Goal: Transaction & Acquisition: Purchase product/service

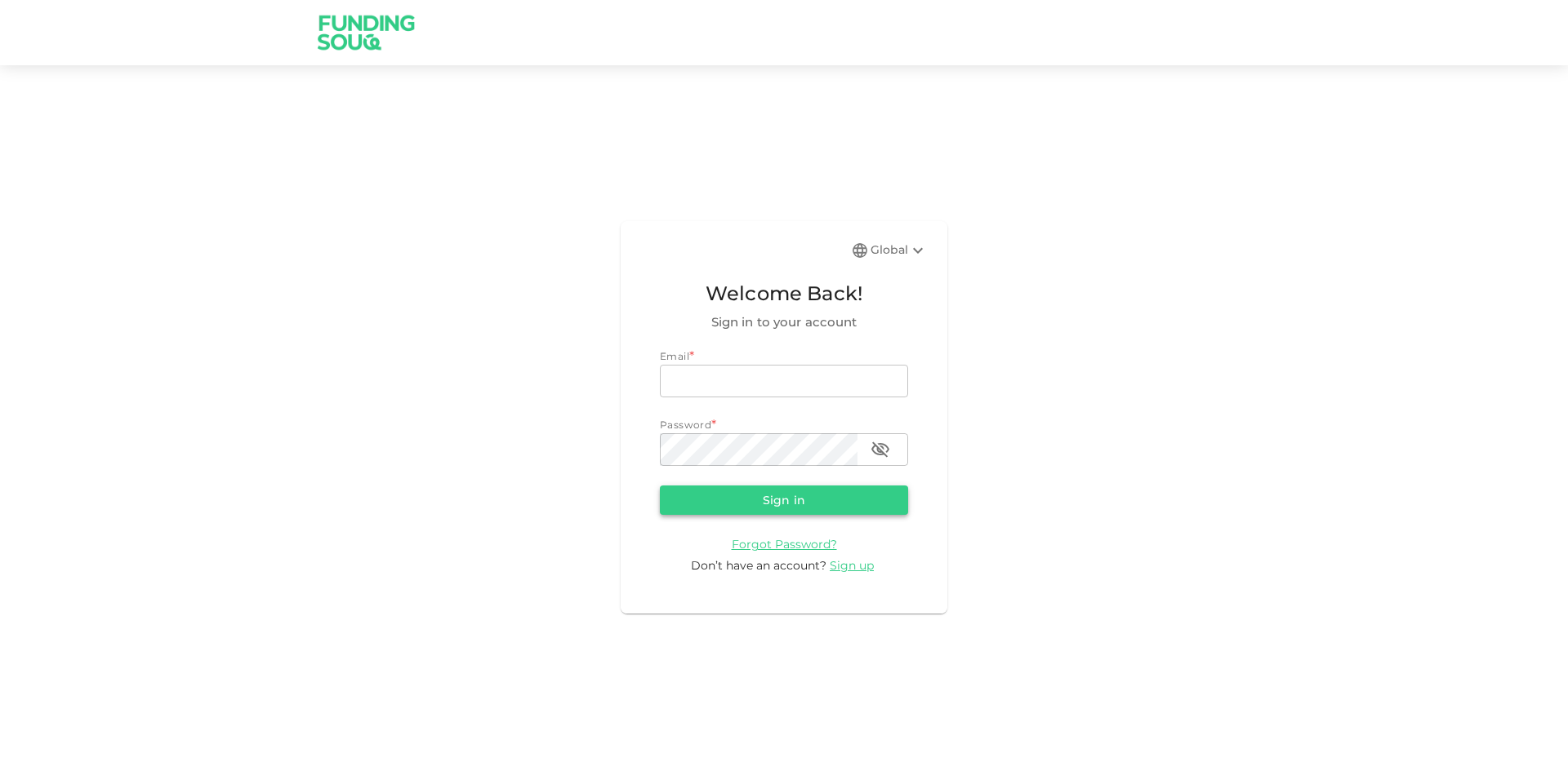
type input "[EMAIL_ADDRESS][DOMAIN_NAME]"
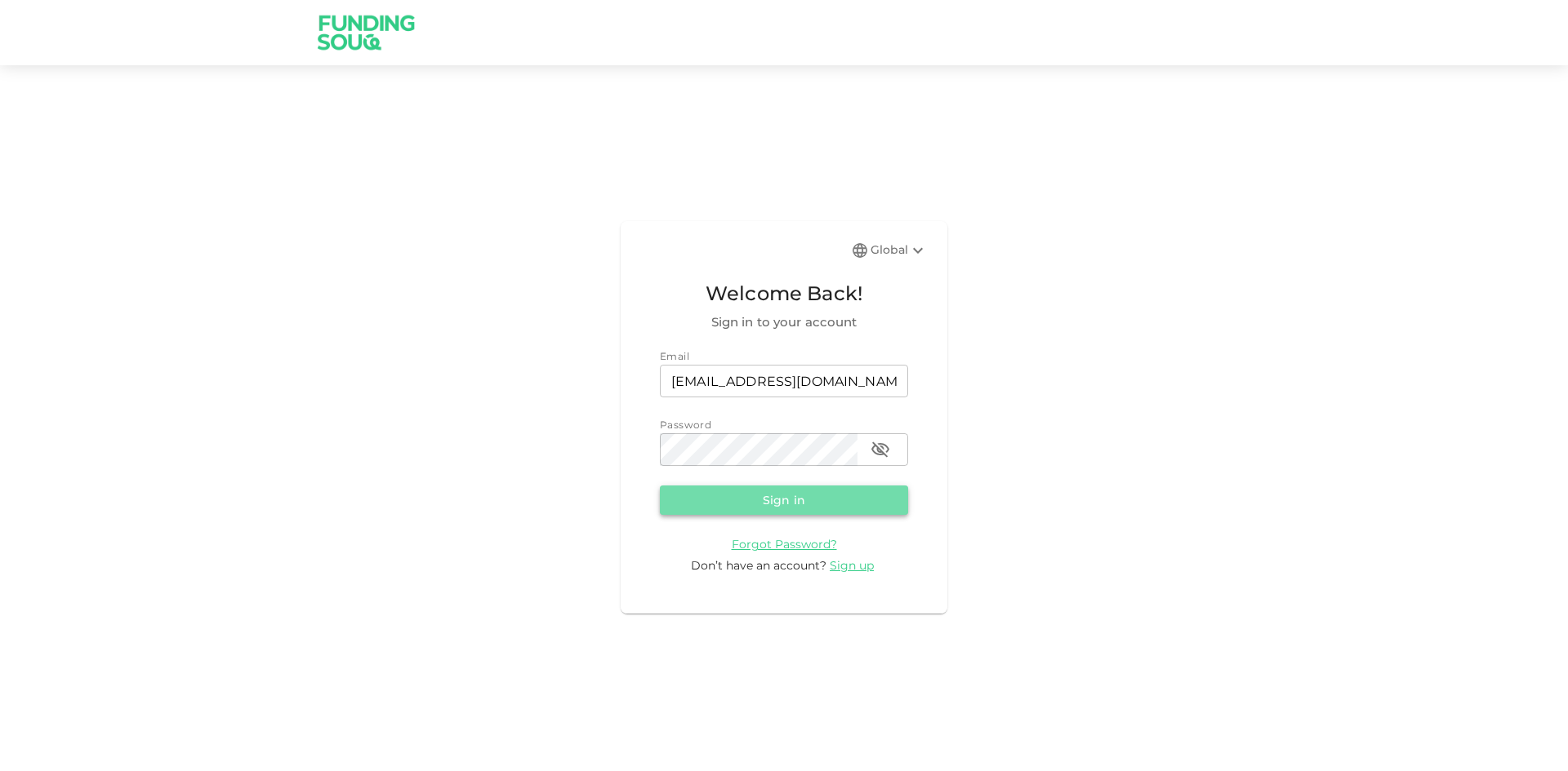
click at [767, 493] on button "Sign in" at bounding box center [784, 499] width 248 height 29
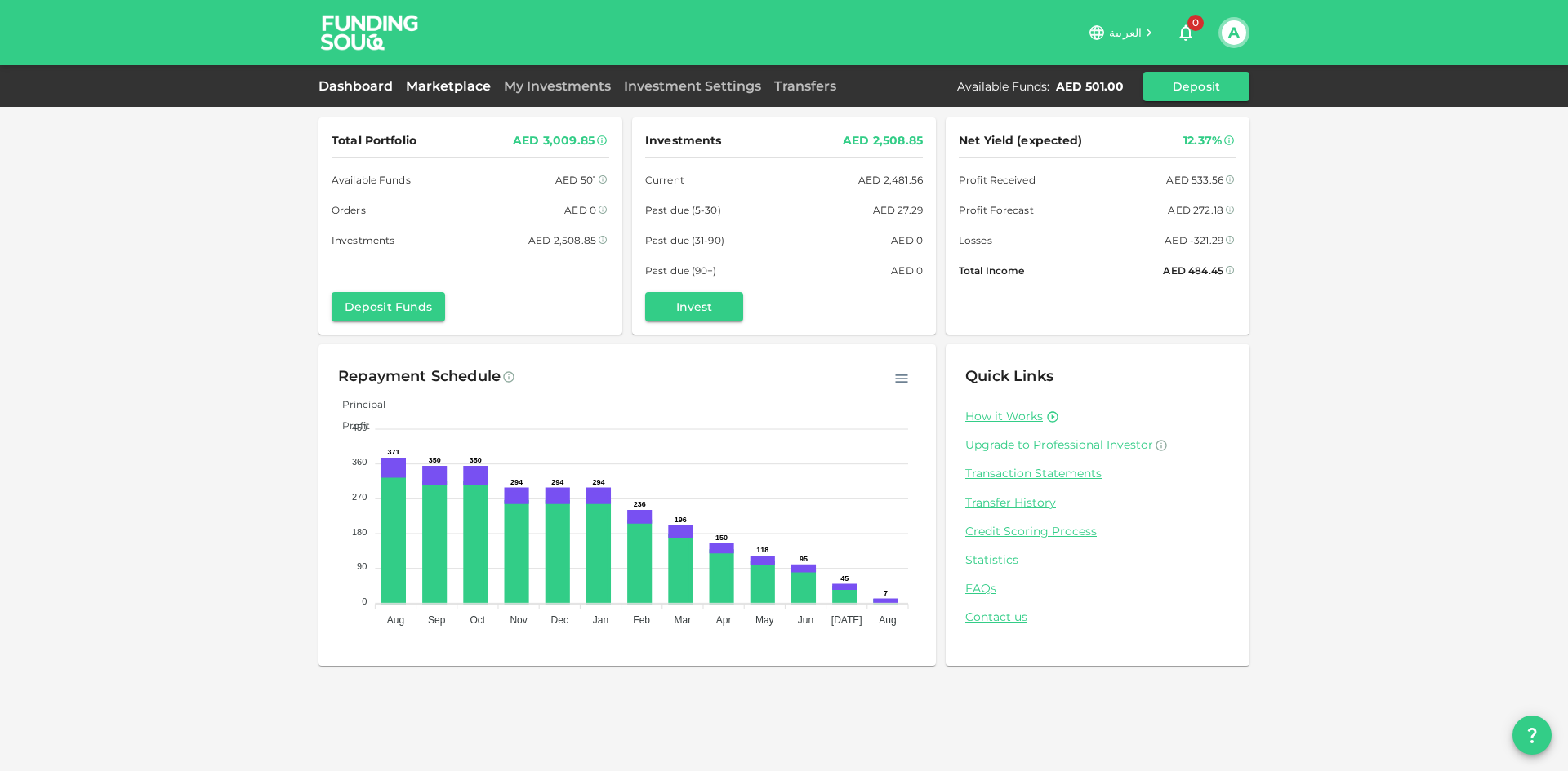
click at [455, 85] on link "Marketplace" at bounding box center [448, 86] width 98 height 16
